Goal: Find specific page/section: Find specific page/section

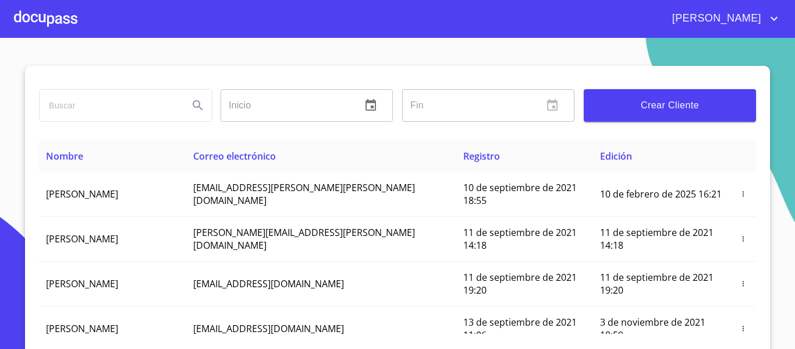
click at [93, 101] on input "search" at bounding box center [110, 105] width 140 height 31
type input "[PERSON_NAME]"
click at [193, 102] on icon "Search" at bounding box center [198, 105] width 14 height 14
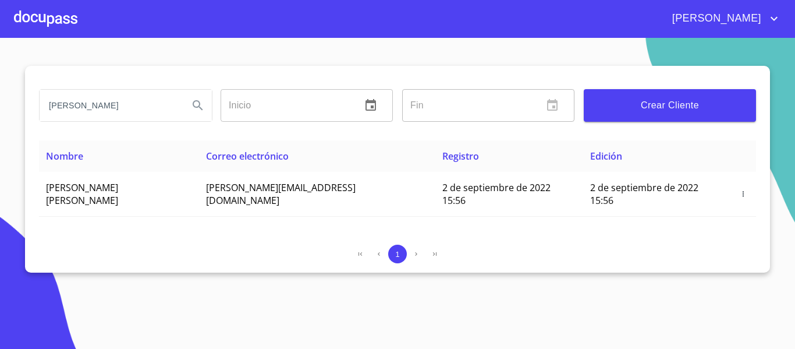
click at [42, 9] on div at bounding box center [45, 18] width 63 height 37
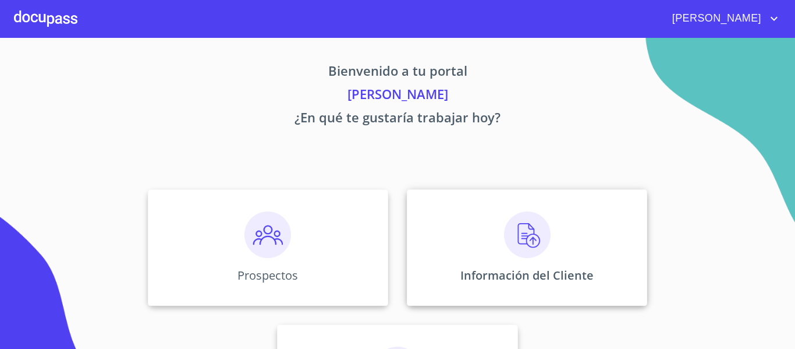
click at [460, 235] on div "Información del Cliente" at bounding box center [527, 247] width 240 height 116
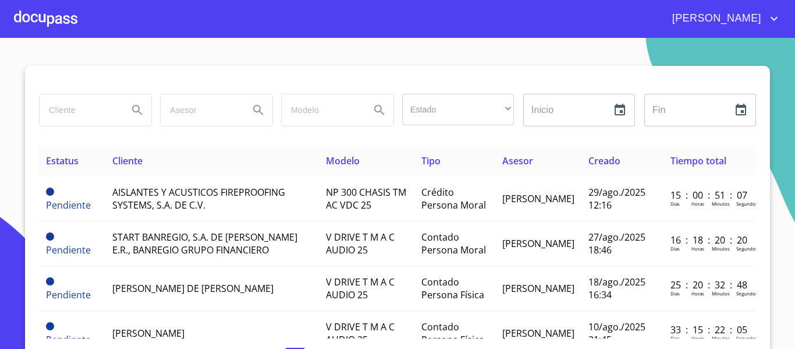
click at [72, 114] on input "search" at bounding box center [79, 109] width 79 height 31
type input "[PERSON_NAME]"
click at [133, 110] on icon "Search" at bounding box center [137, 110] width 14 height 14
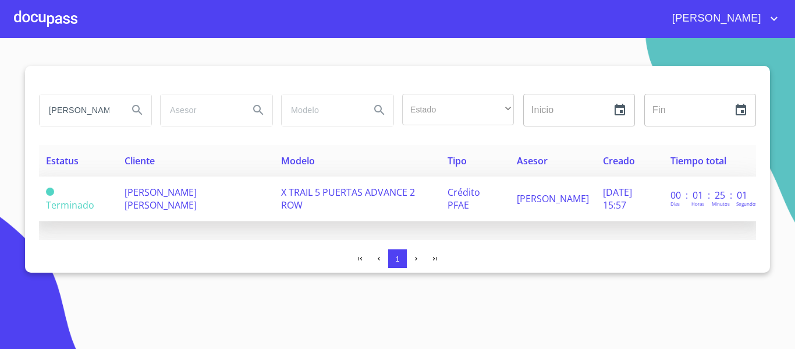
click at [155, 213] on td "[PERSON_NAME] [PERSON_NAME]" at bounding box center [196, 198] width 157 height 45
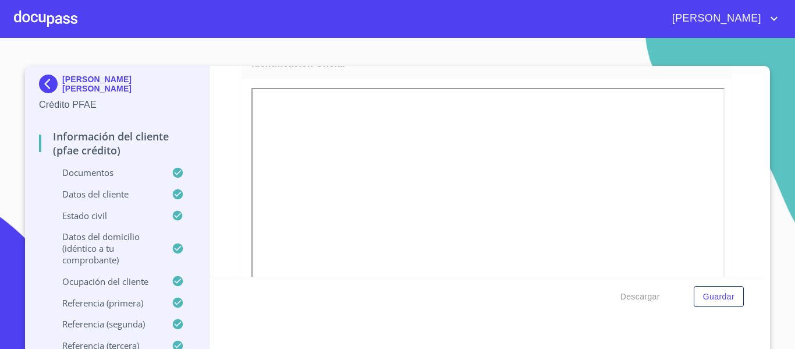
scroll to position [58, 0]
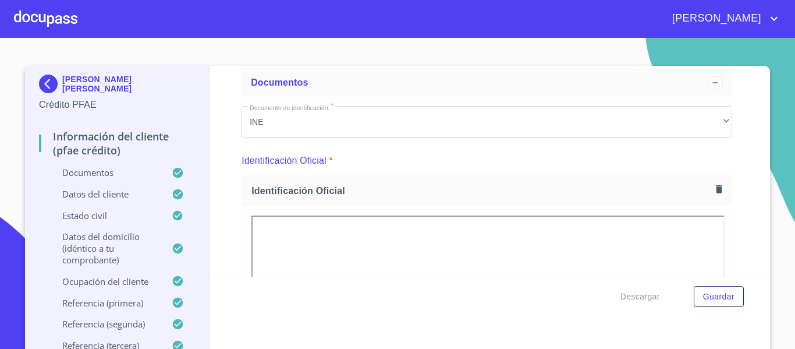
click at [95, 92] on p "[PERSON_NAME] [PERSON_NAME]" at bounding box center [128, 83] width 133 height 19
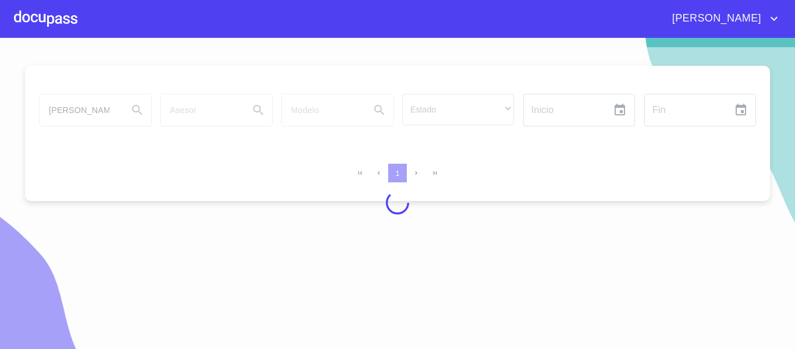
click at [111, 112] on div at bounding box center [397, 202] width 795 height 311
click at [112, 106] on div at bounding box center [397, 202] width 795 height 311
click at [101, 107] on div at bounding box center [397, 202] width 795 height 311
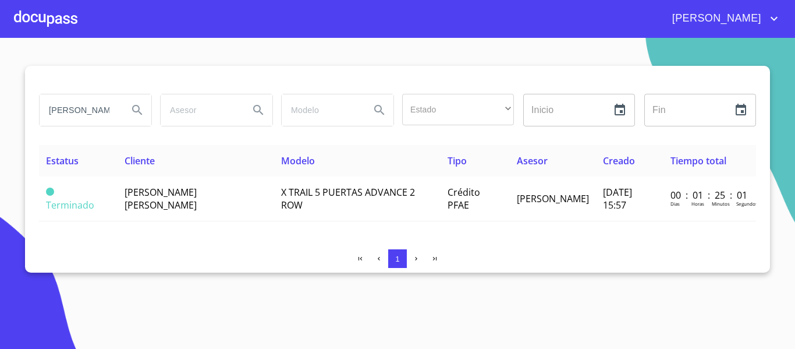
click at [101, 107] on input "[PERSON_NAME]" at bounding box center [79, 109] width 79 height 31
click at [110, 111] on input "[PERSON_NAME]" at bounding box center [79, 109] width 79 height 31
type input "S"
type input "[PERSON_NAME]"
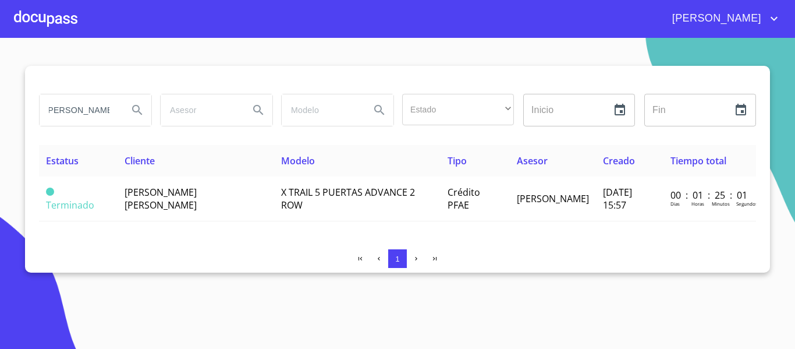
click at [133, 112] on icon "Search" at bounding box center [137, 110] width 14 height 14
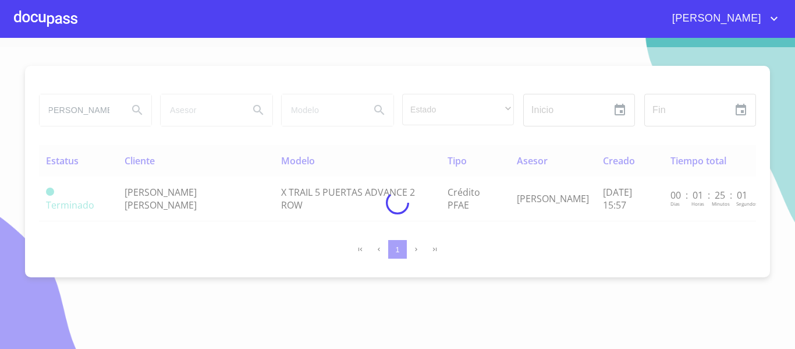
scroll to position [0, 0]
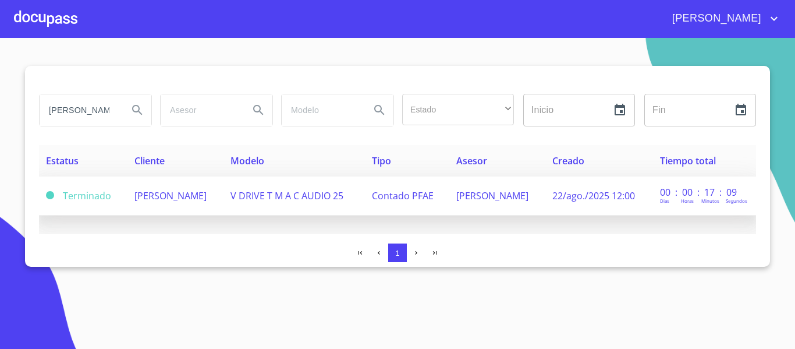
click at [338, 189] on td "V DRIVE T M A C AUDIO 25" at bounding box center [293, 195] width 141 height 39
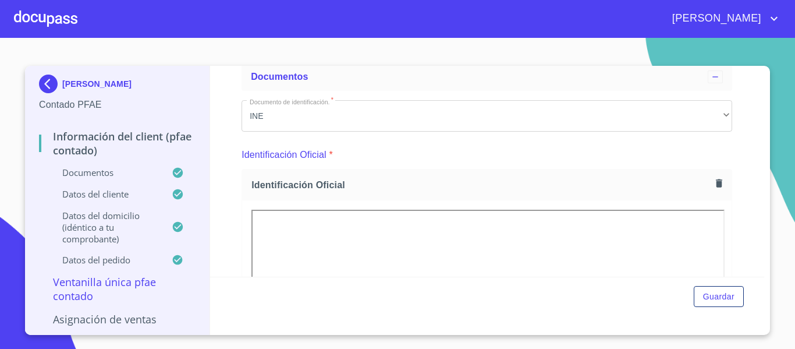
scroll to position [175, 0]
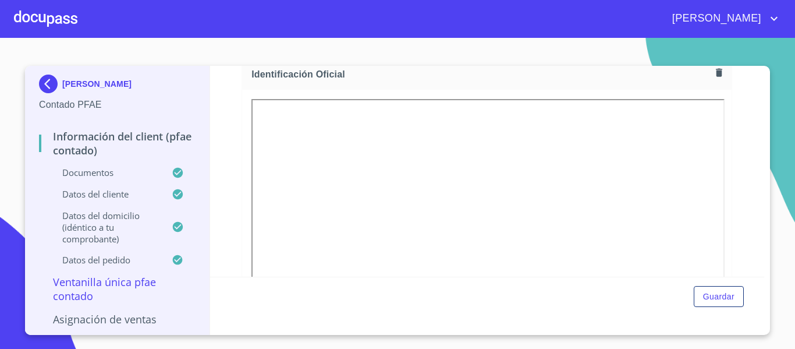
click at [49, 86] on img at bounding box center [50, 83] width 23 height 19
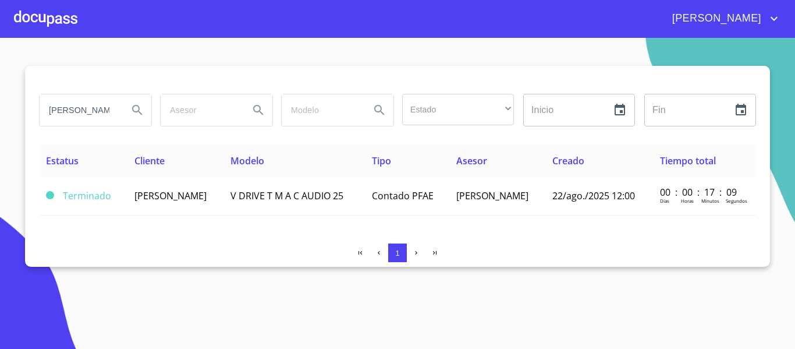
click at [76, 113] on input "[PERSON_NAME]" at bounding box center [79, 109] width 79 height 31
type input "L"
type input "[PERSON_NAME]"
click at [141, 115] on icon "Search" at bounding box center [137, 110] width 14 height 14
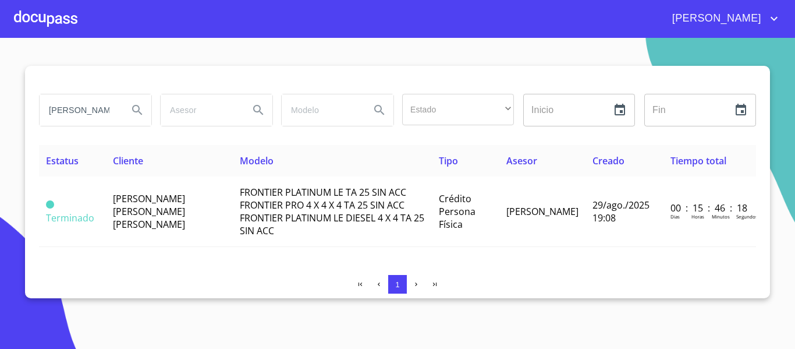
click at [319, 201] on span "FRONTIER PLATINUM LE TA 25 SIN ACC FRONTIER PRO 4 X 4 X 4 TA 25 SIN ACC FRONTIE…" at bounding box center [332, 211] width 184 height 51
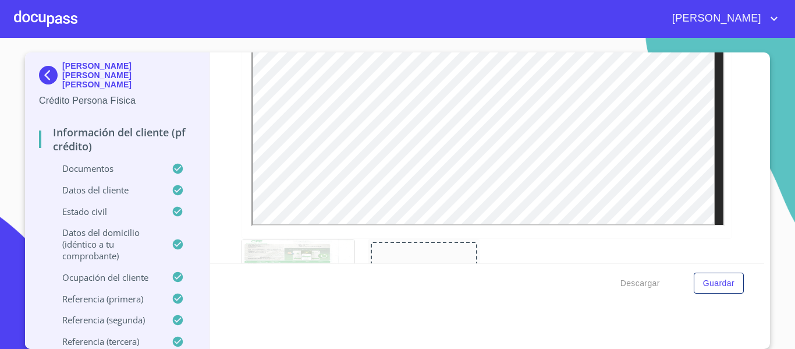
scroll to position [505, 0]
